Goal: Communication & Community: Answer question/provide support

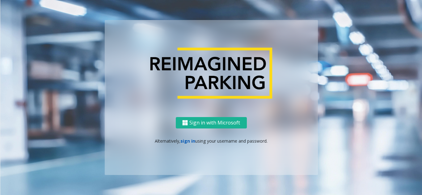
click at [186, 140] on link "sign in" at bounding box center [187, 141] width 15 height 6
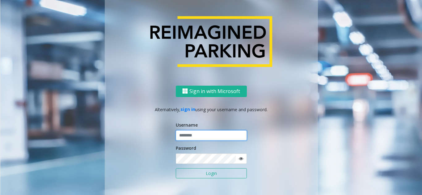
click at [186, 139] on input "text" at bounding box center [211, 136] width 71 height 10
type input "********"
click at [196, 173] on button "Login" at bounding box center [211, 174] width 71 height 10
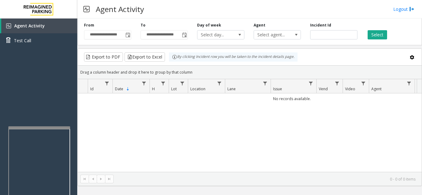
click at [39, 128] on div at bounding box center [39, 128] width 62 height 2
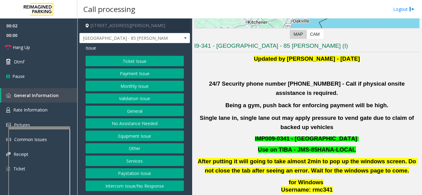
scroll to position [124, 0]
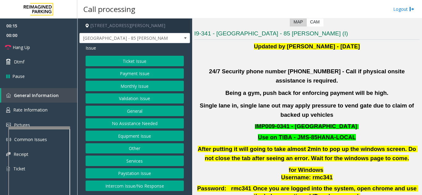
click at [142, 97] on button "Validation Issue" at bounding box center [135, 99] width 98 height 10
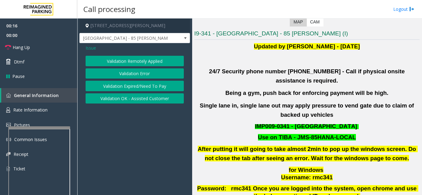
click at [140, 75] on button "Validation Error" at bounding box center [135, 74] width 98 height 10
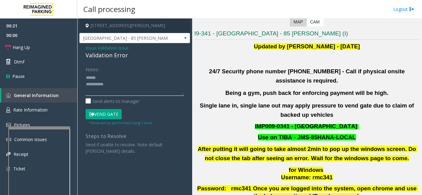
click at [124, 87] on textarea at bounding box center [135, 84] width 98 height 23
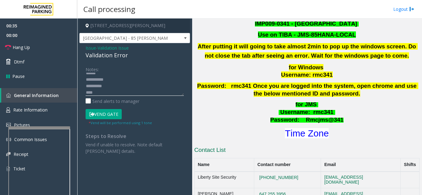
scroll to position [247, 0]
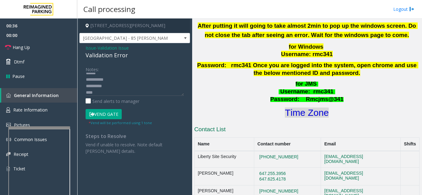
click at [292, 108] on font "Time Zone" at bounding box center [307, 113] width 44 height 10
click at [107, 91] on textarea at bounding box center [135, 84] width 98 height 23
click at [112, 112] on button "Vend Gate" at bounding box center [104, 114] width 36 height 10
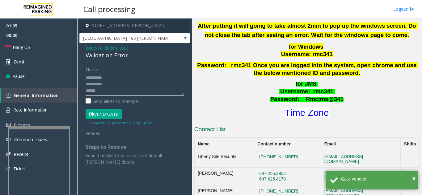
drag, startPoint x: 101, startPoint y: 94, endPoint x: 80, endPoint y: 92, distance: 20.7
click at [80, 92] on div "Issue - Validation Issue Validation Error Notes: Send alerts to manager Vend Ga…" at bounding box center [134, 107] width 111 height 128
click at [110, 75] on textarea at bounding box center [135, 84] width 98 height 23
drag, startPoint x: 133, startPoint y: 55, endPoint x: 83, endPoint y: 53, distance: 50.0
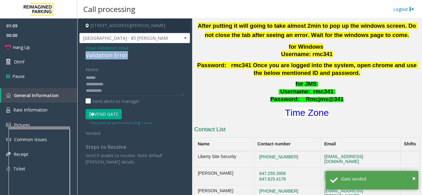
click at [83, 53] on div "Issue - Validation Issue Validation Error Notes: Send alerts to manager Vend Ga…" at bounding box center [134, 107] width 111 height 128
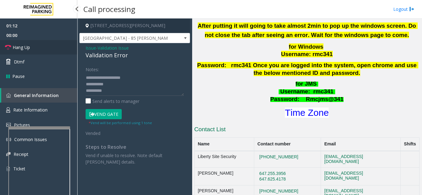
click at [53, 45] on link "Hang Up" at bounding box center [38, 47] width 77 height 15
click at [139, 77] on textarea at bounding box center [135, 84] width 98 height 23
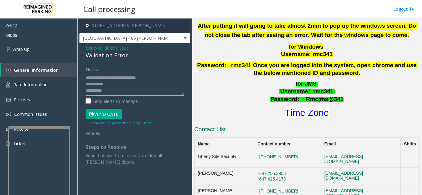
click at [147, 84] on textarea at bounding box center [135, 84] width 98 height 23
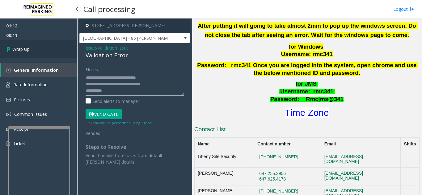
type textarea "**********"
click at [44, 54] on link "Wrap Up" at bounding box center [38, 49] width 77 height 18
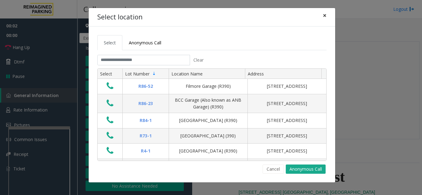
click at [325, 15] on span "×" at bounding box center [325, 15] width 4 height 9
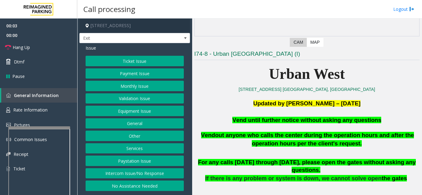
scroll to position [124, 0]
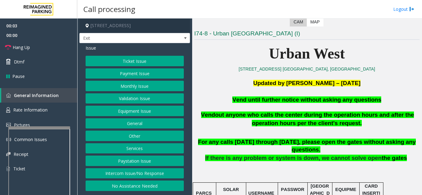
click at [144, 112] on button "Equipment Issue" at bounding box center [135, 111] width 98 height 10
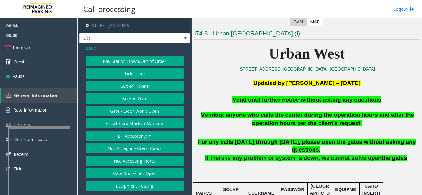
click at [144, 112] on button "Gate / Door Won't Open" at bounding box center [135, 111] width 98 height 10
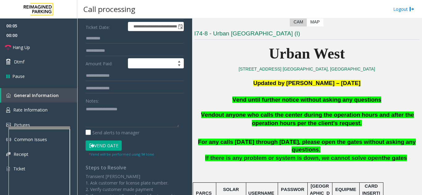
scroll to position [93, 0]
drag, startPoint x: 316, startPoint y: 103, endPoint x: 236, endPoint y: 102, distance: 80.0
click at [236, 102] on p "Vend until further notice without asking any questions" at bounding box center [306, 100] width 225 height 8
click at [110, 143] on button "Vend Gate" at bounding box center [104, 146] width 36 height 10
click at [139, 123] on textarea at bounding box center [133, 115] width 94 height 23
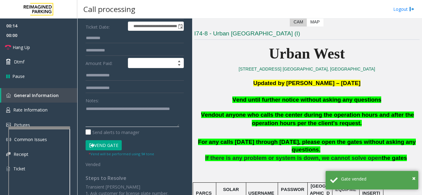
scroll to position [0, 0]
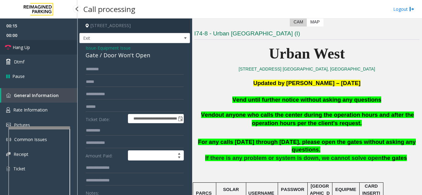
type textarea "**********"
click at [58, 46] on link "Hang Up" at bounding box center [38, 47] width 77 height 15
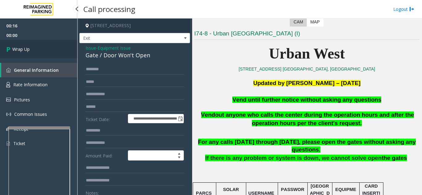
click at [59, 47] on link "Wrap Up" at bounding box center [38, 49] width 77 height 18
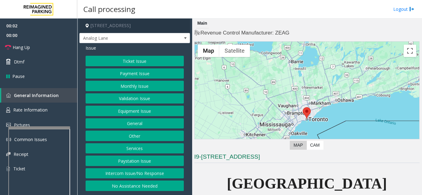
scroll to position [124, 0]
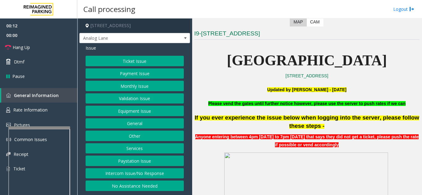
click at [145, 111] on button "Equipment Issue" at bounding box center [135, 111] width 98 height 10
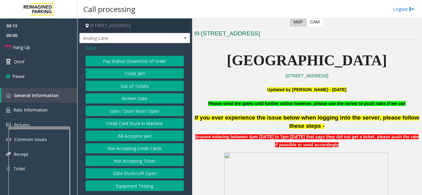
click at [145, 111] on button "Gate / Door Won't Open" at bounding box center [135, 111] width 98 height 10
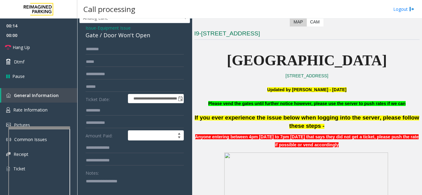
scroll to position [31, 0]
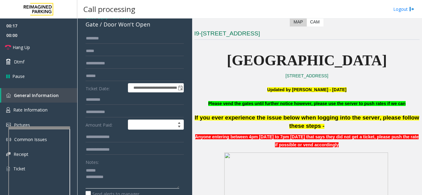
click at [109, 170] on textarea at bounding box center [133, 177] width 94 height 23
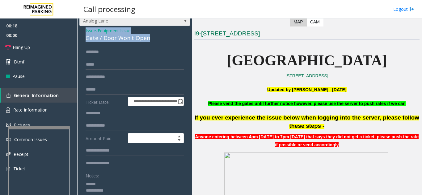
scroll to position [11, 0]
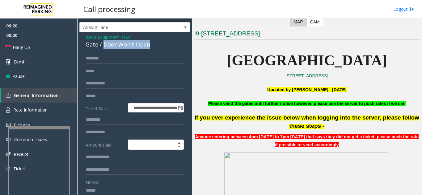
drag, startPoint x: 159, startPoint y: 25, endPoint x: 103, endPoint y: 46, distance: 59.9
click at [103, 46] on div "Gate / Door Won't Open" at bounding box center [135, 44] width 98 height 8
click at [128, 183] on div "Notes:" at bounding box center [135, 193] width 98 height 32
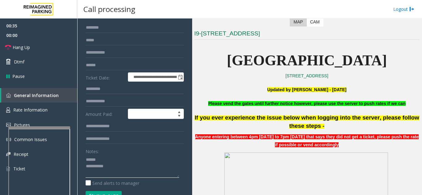
click at [117, 159] on textarea at bounding box center [133, 166] width 94 height 23
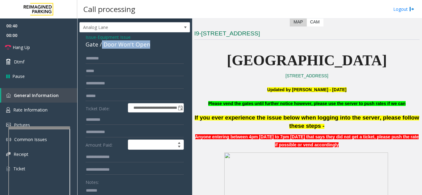
drag, startPoint x: 102, startPoint y: 45, endPoint x: 156, endPoint y: 48, distance: 54.4
click at [156, 48] on div "Gate / Door Won't Open" at bounding box center [135, 44] width 98 height 8
click at [144, 186] on textarea at bounding box center [133, 197] width 94 height 23
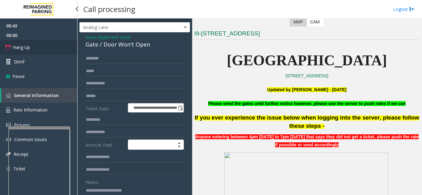
click at [42, 51] on link "Hang Up" at bounding box center [38, 47] width 77 height 15
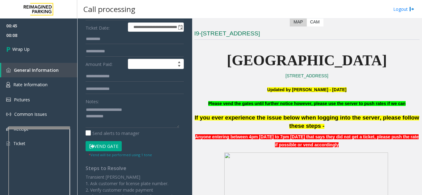
scroll to position [94, 0]
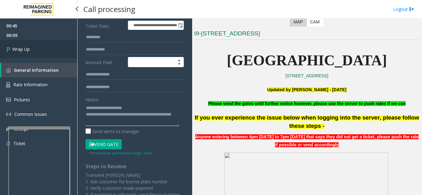
type textarea "**********"
click at [33, 48] on link "Wrap Up" at bounding box center [38, 49] width 77 height 18
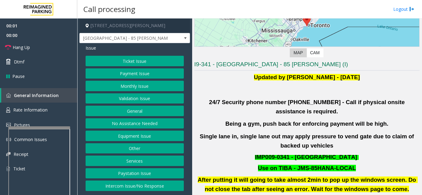
scroll to position [124, 0]
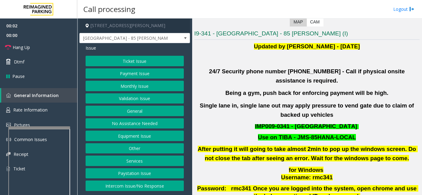
click at [142, 97] on button "Validation Issue" at bounding box center [135, 99] width 98 height 10
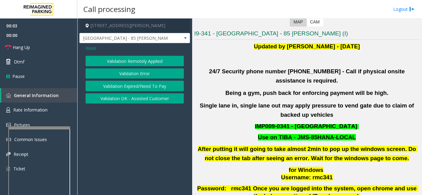
click at [135, 74] on button "Validation Error" at bounding box center [135, 74] width 98 height 10
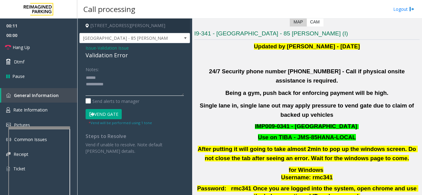
click at [124, 83] on textarea at bounding box center [135, 84] width 98 height 23
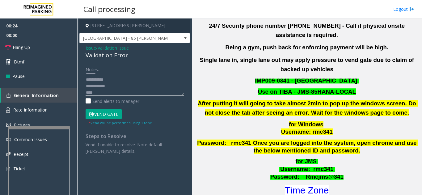
scroll to position [185, 0]
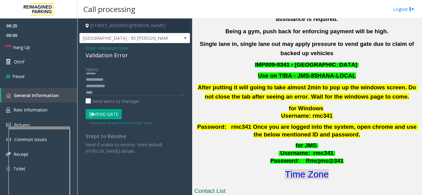
click at [299, 170] on font "Time Zone" at bounding box center [307, 175] width 44 height 10
click at [116, 91] on textarea at bounding box center [135, 84] width 98 height 23
click at [121, 79] on textarea at bounding box center [135, 84] width 98 height 23
click at [122, 85] on textarea at bounding box center [135, 84] width 98 height 23
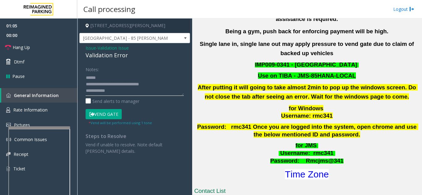
click at [108, 74] on textarea at bounding box center [135, 84] width 98 height 23
drag, startPoint x: 132, startPoint y: 57, endPoint x: 86, endPoint y: 56, distance: 46.7
click at [86, 56] on div "Validation Error" at bounding box center [135, 55] width 98 height 8
click at [112, 118] on button "Vend Gate" at bounding box center [104, 114] width 36 height 10
click at [158, 75] on textarea at bounding box center [135, 84] width 98 height 23
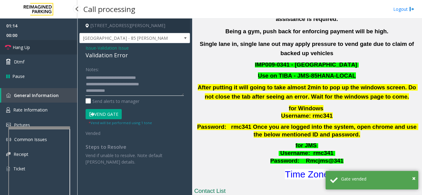
type textarea "**********"
click at [57, 46] on link "Hang Up" at bounding box center [38, 47] width 77 height 15
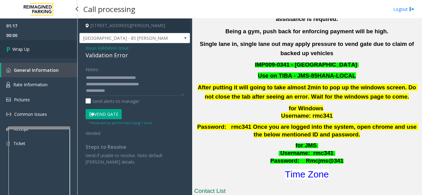
click at [42, 51] on link "Wrap Up" at bounding box center [38, 49] width 77 height 18
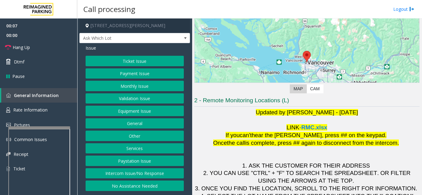
scroll to position [62, 0]
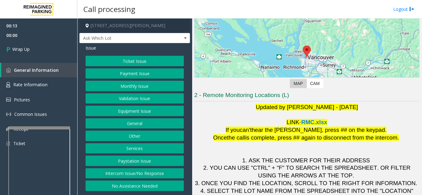
click at [170, 169] on button "Intercom Issue/No Response" at bounding box center [135, 174] width 98 height 10
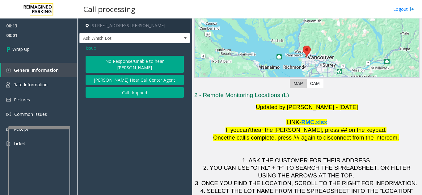
click at [153, 87] on button "Call dropped" at bounding box center [135, 92] width 98 height 10
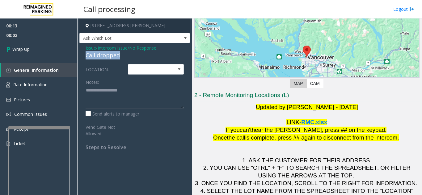
drag, startPoint x: 137, startPoint y: 52, endPoint x: 82, endPoint y: 57, distance: 55.5
click at [82, 57] on div "Issue - Intercom Issue/No Response Call dropped LOCATION: Notes: Send alerts to…" at bounding box center [134, 100] width 111 height 114
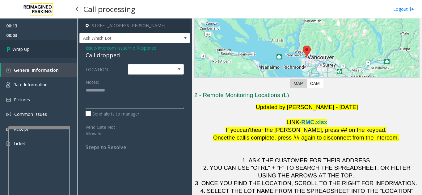
type textarea "**********"
click at [42, 53] on link "Wrap Up" at bounding box center [38, 49] width 77 height 18
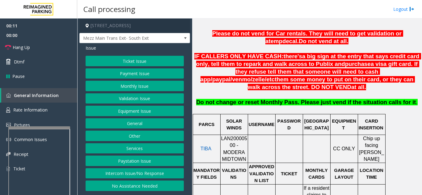
scroll to position [216, 0]
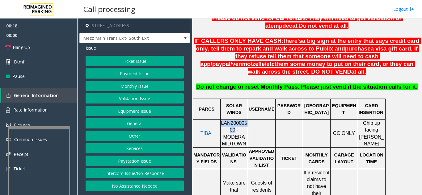
drag, startPoint x: 223, startPoint y: 124, endPoint x: 222, endPoint y: 117, distance: 7.6
click at [222, 121] on span "LAN20000500 - MODERA MIDTOWN" at bounding box center [234, 134] width 26 height 26
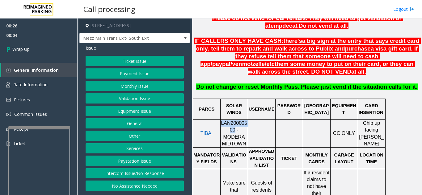
click at [132, 111] on button "Equipment Issue" at bounding box center [135, 111] width 98 height 10
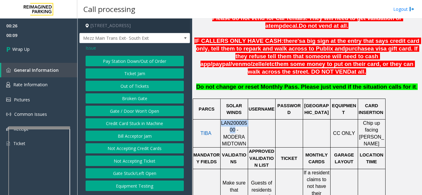
click at [132, 75] on button "Ticket Jam" at bounding box center [135, 74] width 98 height 10
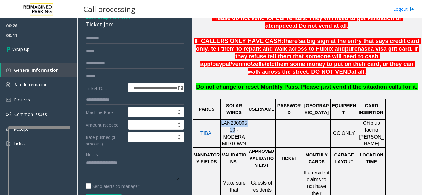
scroll to position [0, 0]
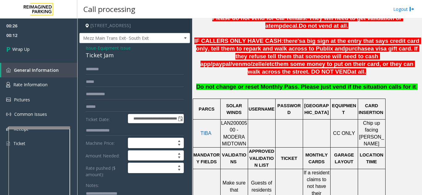
click at [88, 48] on span "Issue" at bounding box center [91, 48] width 10 height 6
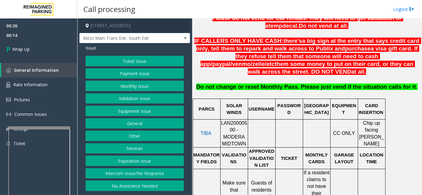
click at [132, 113] on button "Equipment Issue" at bounding box center [135, 111] width 98 height 10
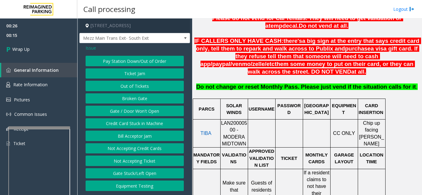
click at [132, 113] on button "Gate / Door Won't Open" at bounding box center [135, 111] width 98 height 10
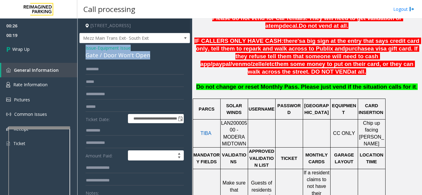
drag, startPoint x: 154, startPoint y: 55, endPoint x: 84, endPoint y: 46, distance: 70.6
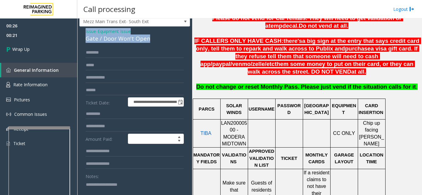
scroll to position [43, 0]
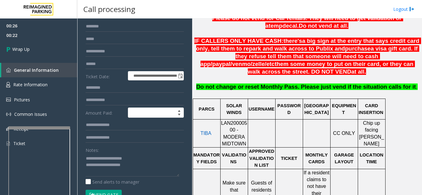
click at [156, 153] on div "Notes:" at bounding box center [135, 161] width 98 height 32
drag, startPoint x: 100, startPoint y: 157, endPoint x: 141, endPoint y: 159, distance: 40.5
click at [141, 159] on textarea at bounding box center [133, 165] width 94 height 23
click at [151, 166] on textarea at bounding box center [133, 165] width 94 height 23
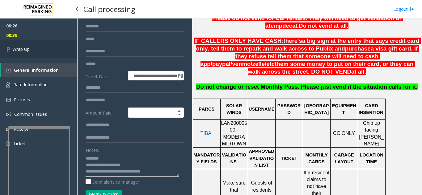
type textarea "**********"
click at [40, 54] on link "Wrap Up" at bounding box center [38, 49] width 77 height 18
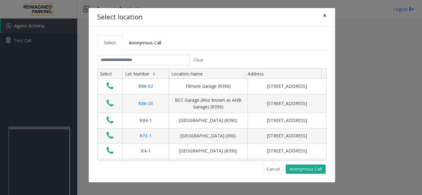
click at [324, 15] on span "×" at bounding box center [325, 15] width 4 height 9
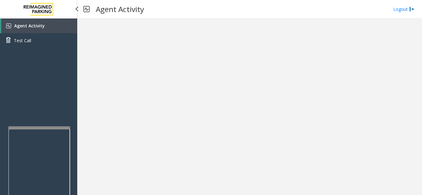
click at [51, 30] on link "Agent Activity" at bounding box center [39, 26] width 76 height 15
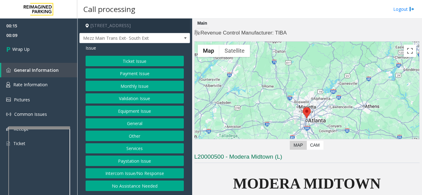
click at [141, 172] on button "Intercom Issue/No Response" at bounding box center [135, 174] width 98 height 10
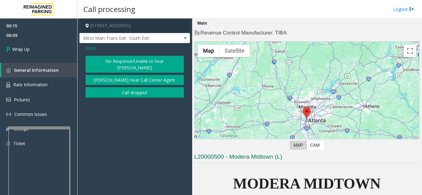
click at [133, 90] on button "Call dropped" at bounding box center [135, 92] width 98 height 10
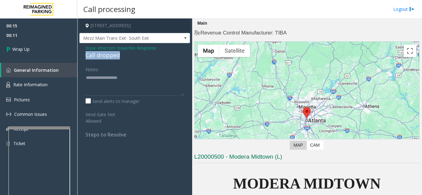
drag, startPoint x: 122, startPoint y: 56, endPoint x: 82, endPoint y: 57, distance: 39.5
click at [82, 57] on div "Issue - Intercom Issue/No Response Call dropped Notes: Send alerts to manager V…" at bounding box center [134, 93] width 111 height 101
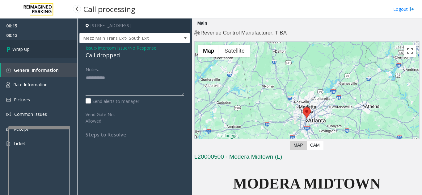
type textarea "**********"
click at [29, 52] on span "Wrap Up" at bounding box center [20, 49] width 17 height 6
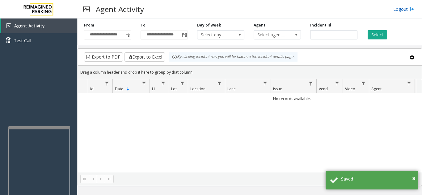
click at [403, 9] on link "Logout" at bounding box center [403, 9] width 21 height 6
